Goal: Task Accomplishment & Management: Use online tool/utility

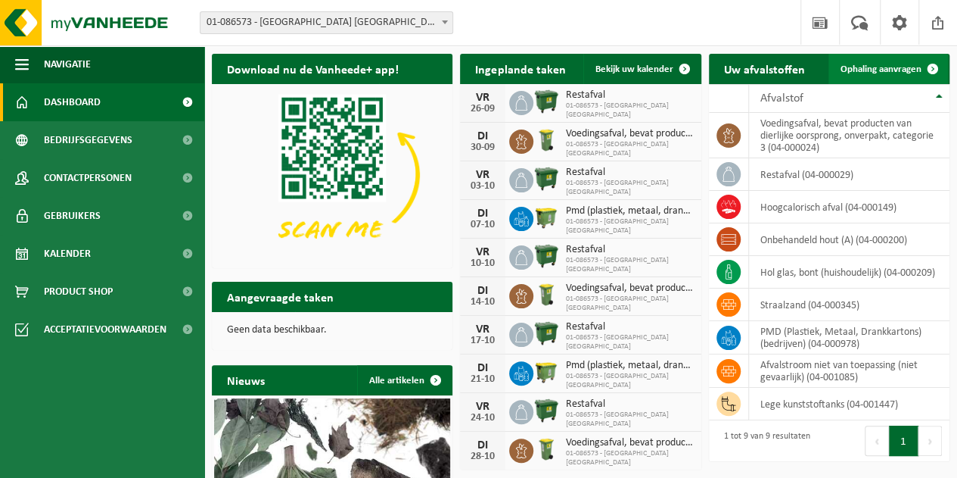
click at [916, 67] on span "Ophaling aanvragen" at bounding box center [881, 69] width 81 height 10
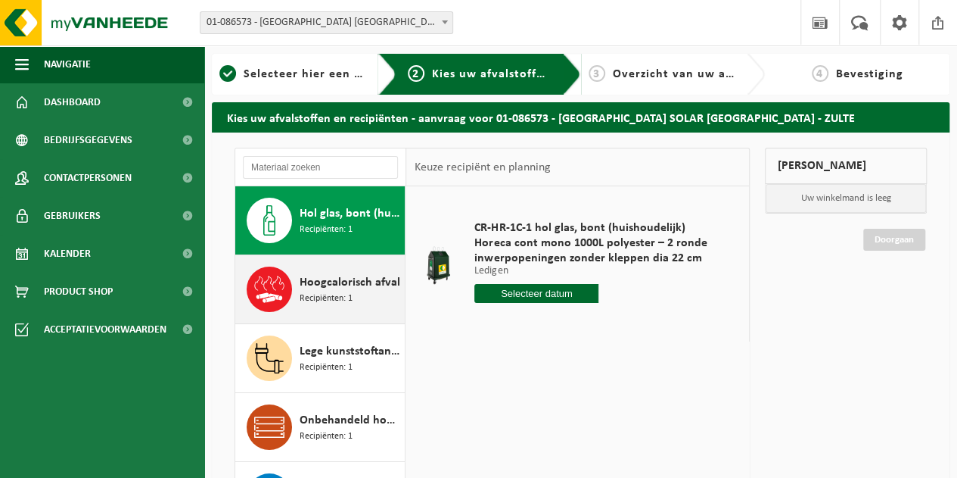
click at [344, 279] on span "Hoogcalorisch afval" at bounding box center [350, 282] width 101 height 18
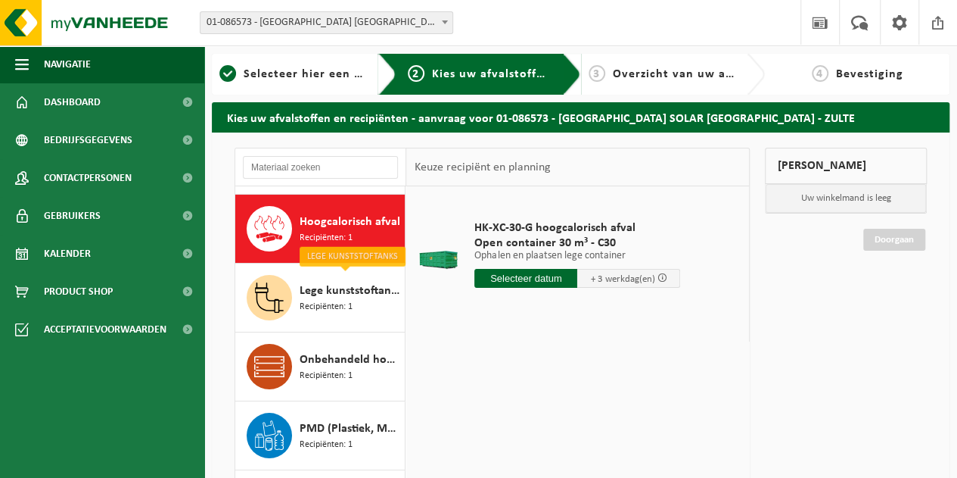
scroll to position [62, 0]
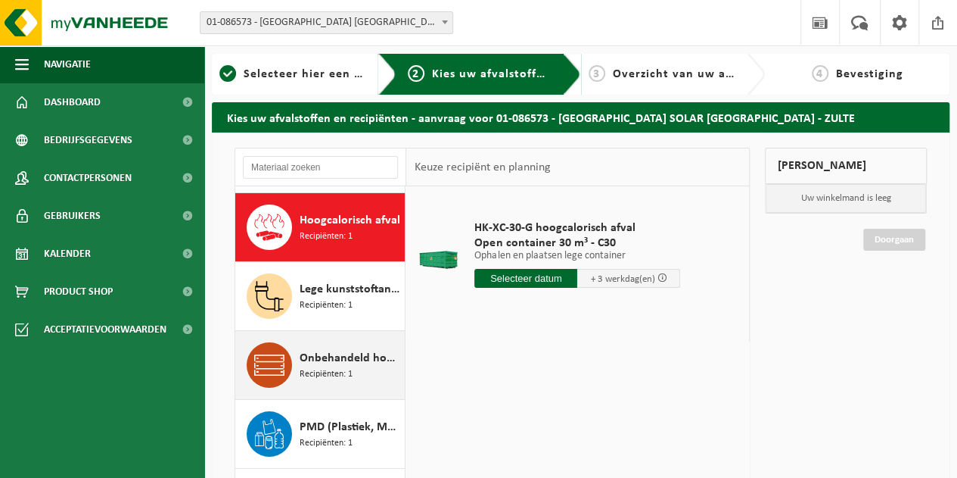
click at [342, 367] on span "Recipiënten: 1" at bounding box center [326, 374] width 53 height 14
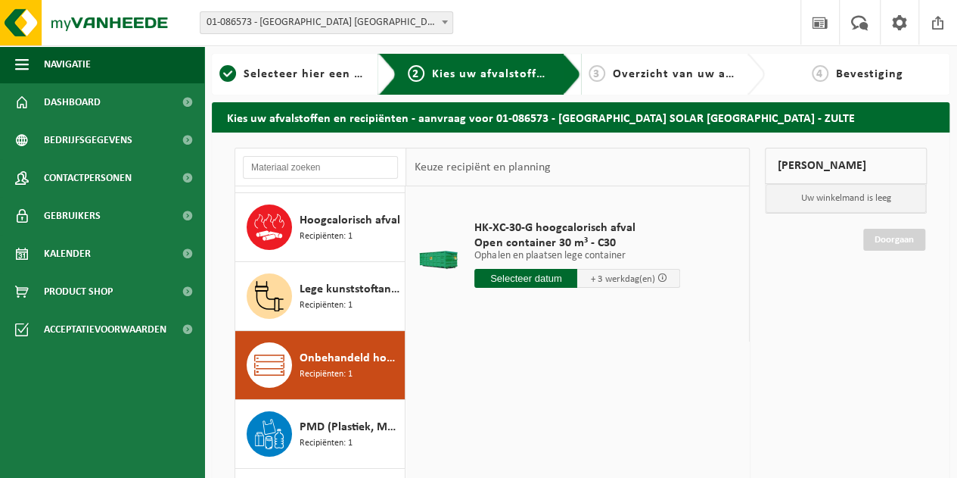
scroll to position [93, 0]
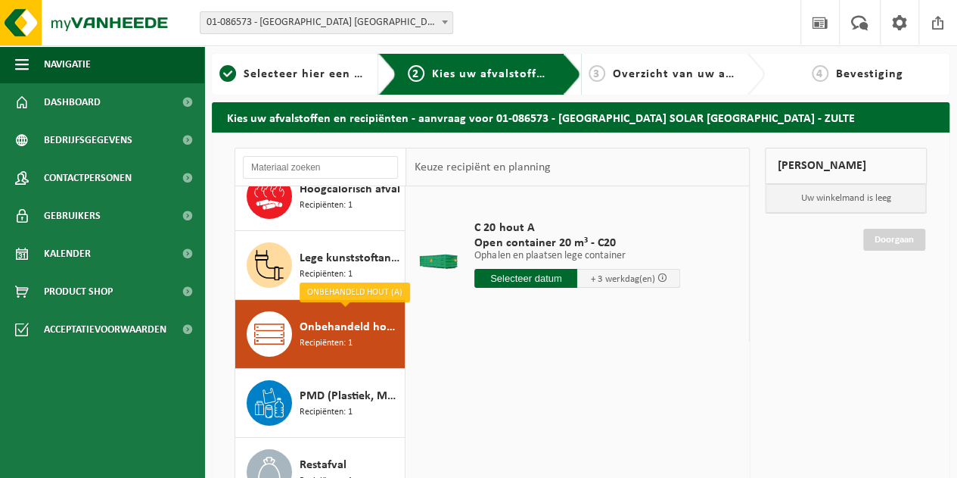
click at [534, 272] on input "text" at bounding box center [526, 278] width 103 height 19
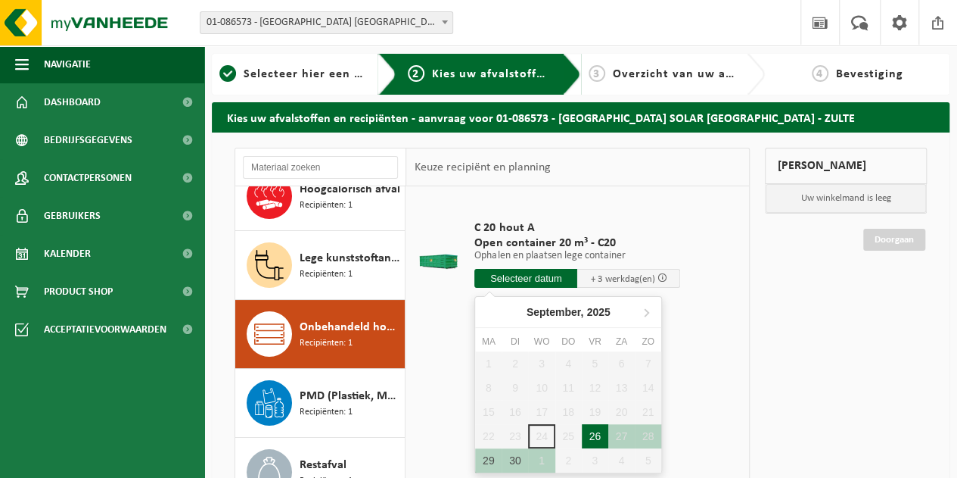
click at [593, 430] on div "26" at bounding box center [595, 436] width 26 height 24
type input "Van 2025-09-26"
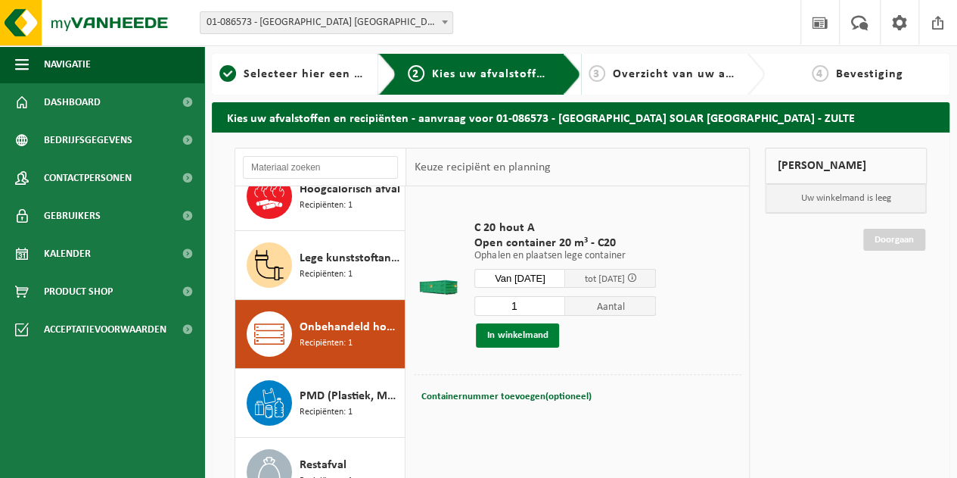
click at [506, 328] on button "In winkelmand" at bounding box center [517, 335] width 83 height 24
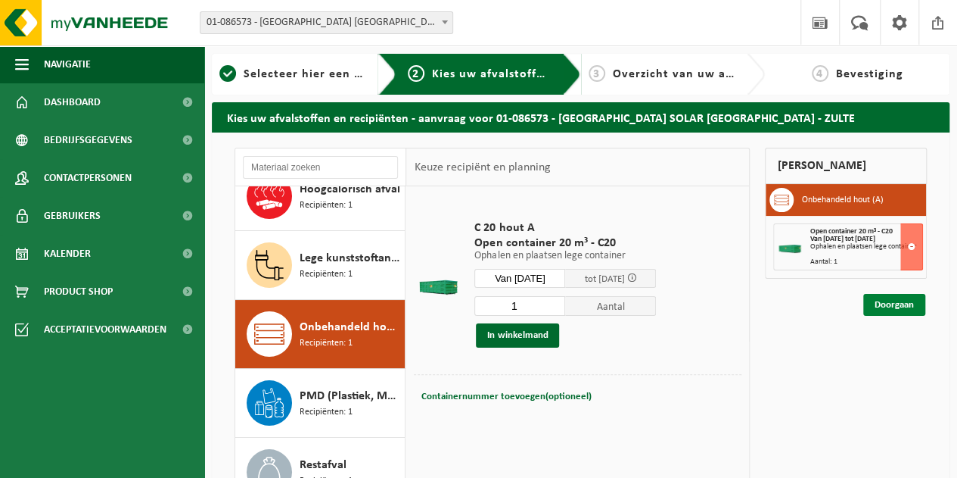
click at [884, 304] on link "Doorgaan" at bounding box center [895, 305] width 62 height 22
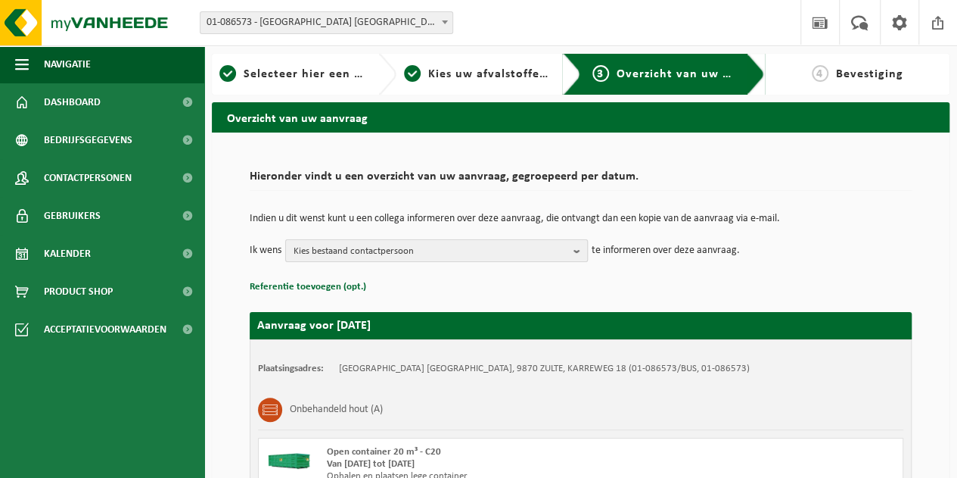
click at [577, 253] on b "button" at bounding box center [581, 250] width 14 height 21
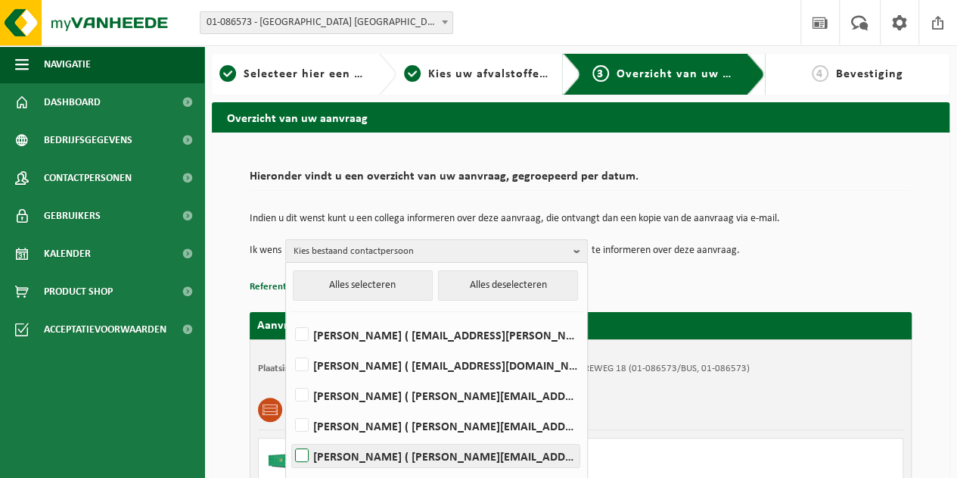
click at [300, 453] on label "Steven Lippens ( steven.lippens@saint-gobain.com )" at bounding box center [436, 455] width 288 height 23
click at [290, 437] on input "Steven Lippens ( steven.lippens@saint-gobain.com )" at bounding box center [289, 436] width 1 height 1
checkbox input "true"
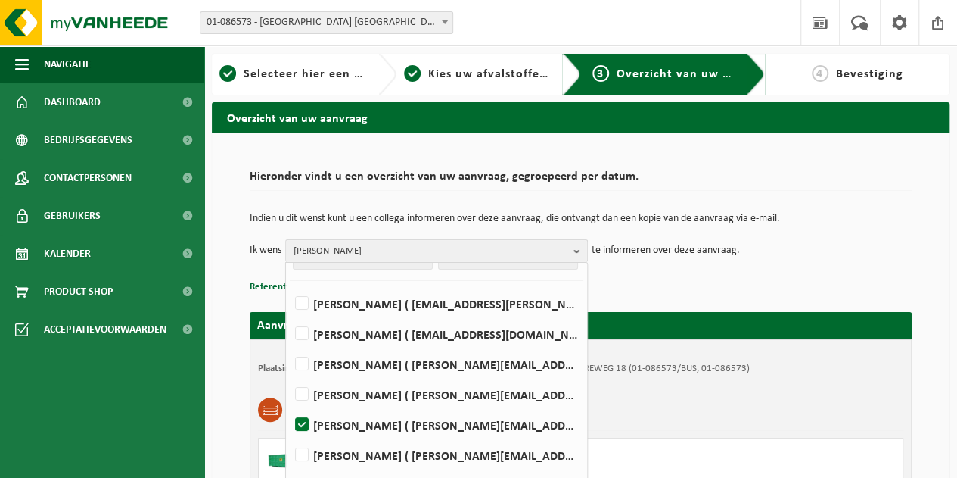
scroll to position [98, 0]
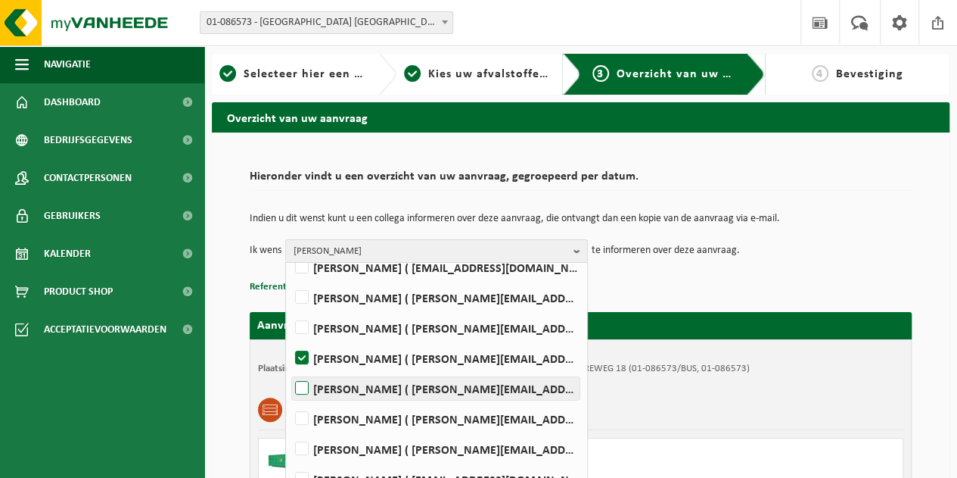
click at [301, 384] on label "Gregory Penninck ( gregory.penninck@saint-gobain.com )" at bounding box center [436, 388] width 288 height 23
click at [290, 369] on input "Gregory Penninck ( gregory.penninck@saint-gobain.com )" at bounding box center [289, 369] width 1 height 1
checkbox input "true"
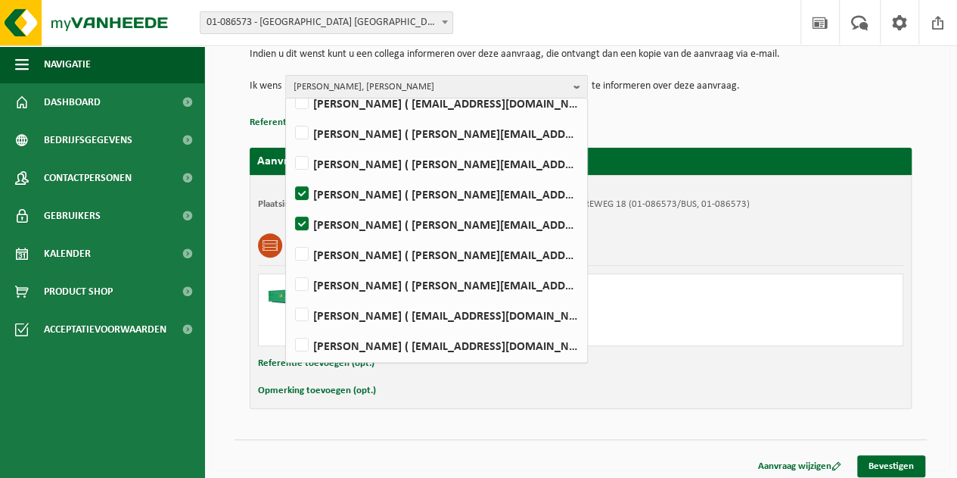
scroll to position [170, 0]
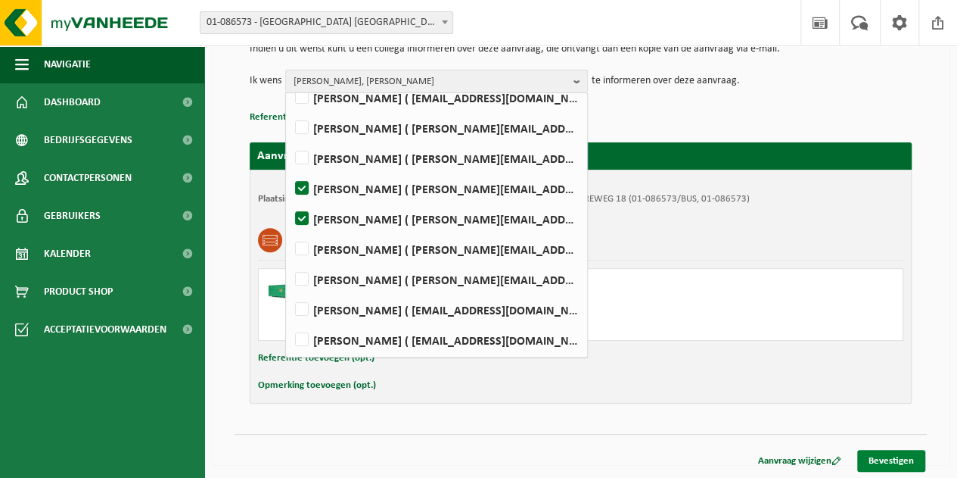
click at [893, 459] on link "Bevestigen" at bounding box center [892, 461] width 68 height 22
